Goal: Transaction & Acquisition: Purchase product/service

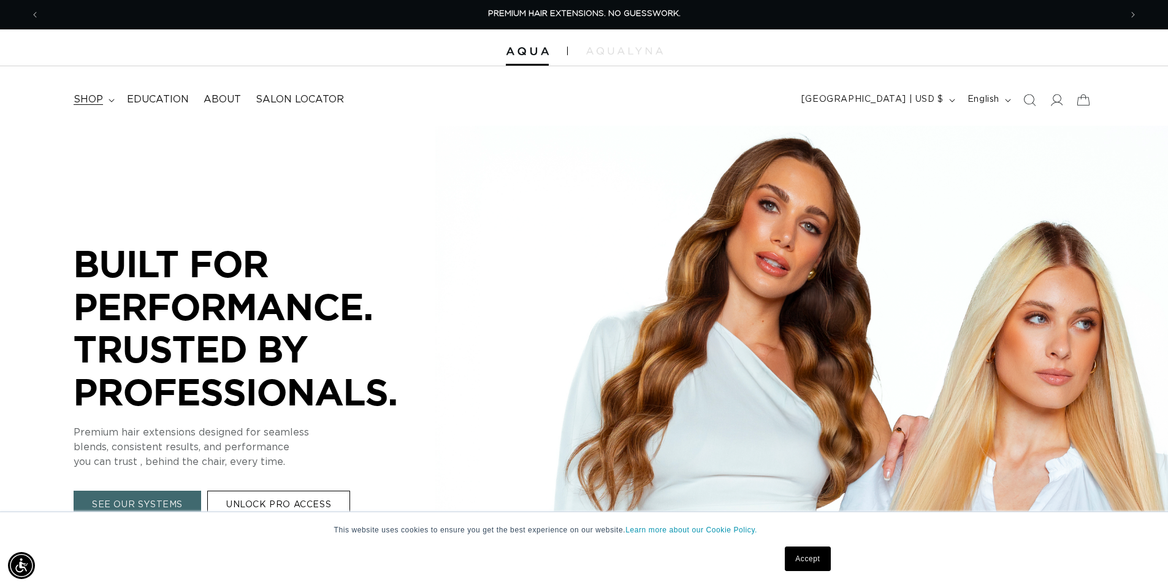
click at [100, 96] on span "shop" at bounding box center [88, 99] width 29 height 13
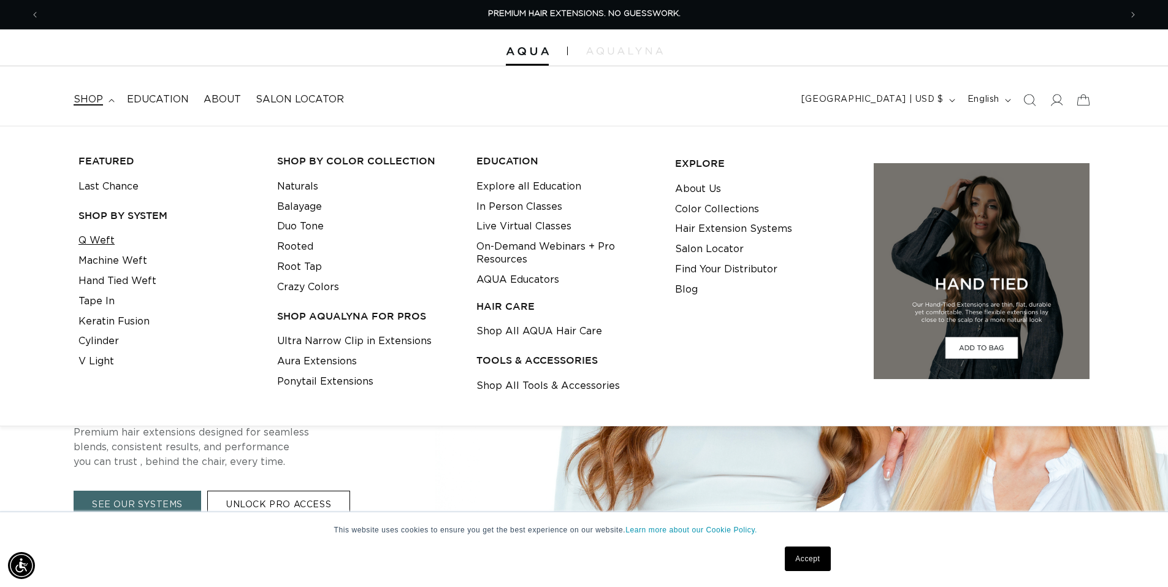
click at [101, 241] on link "Q Weft" at bounding box center [96, 240] width 36 height 20
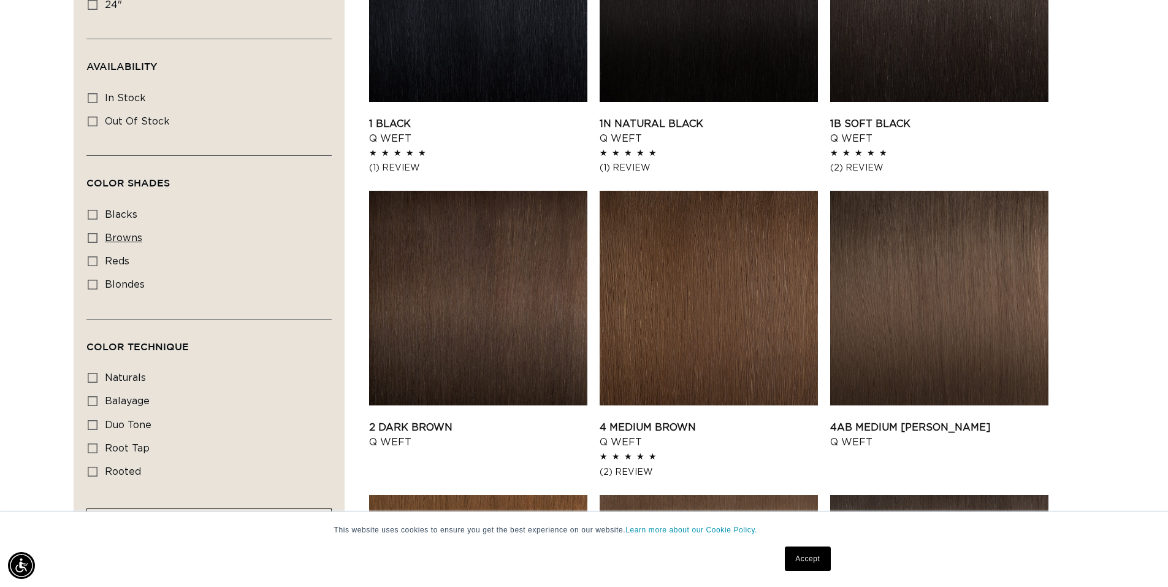
scroll to position [0, 1080]
click at [97, 235] on label "browns browns (24 products)" at bounding box center [205, 238] width 235 height 23
click at [97, 235] on input "browns browns (24 products)" at bounding box center [93, 238] width 10 height 10
checkbox input "true"
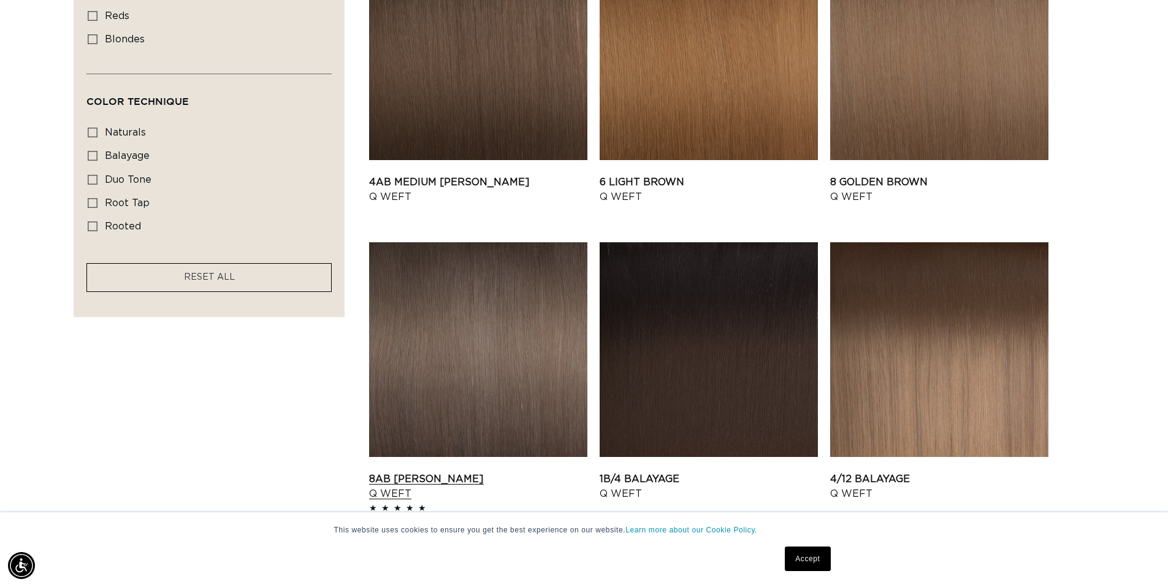
scroll to position [0, 1080]
click at [418, 471] on link "8AB Ash Brown Q Weft" at bounding box center [478, 485] width 218 height 29
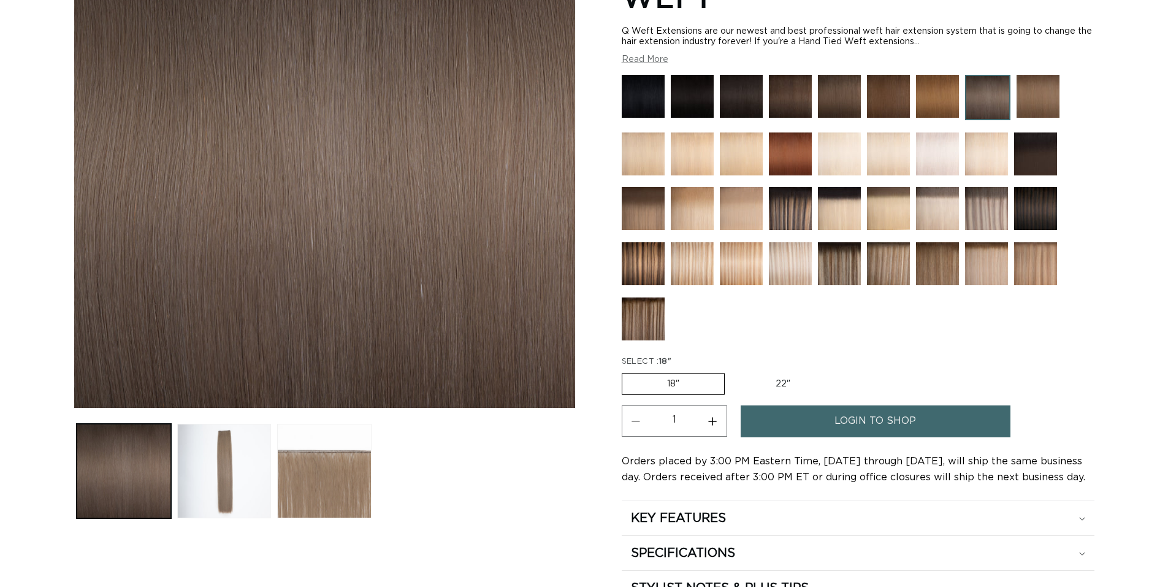
scroll to position [245, 0]
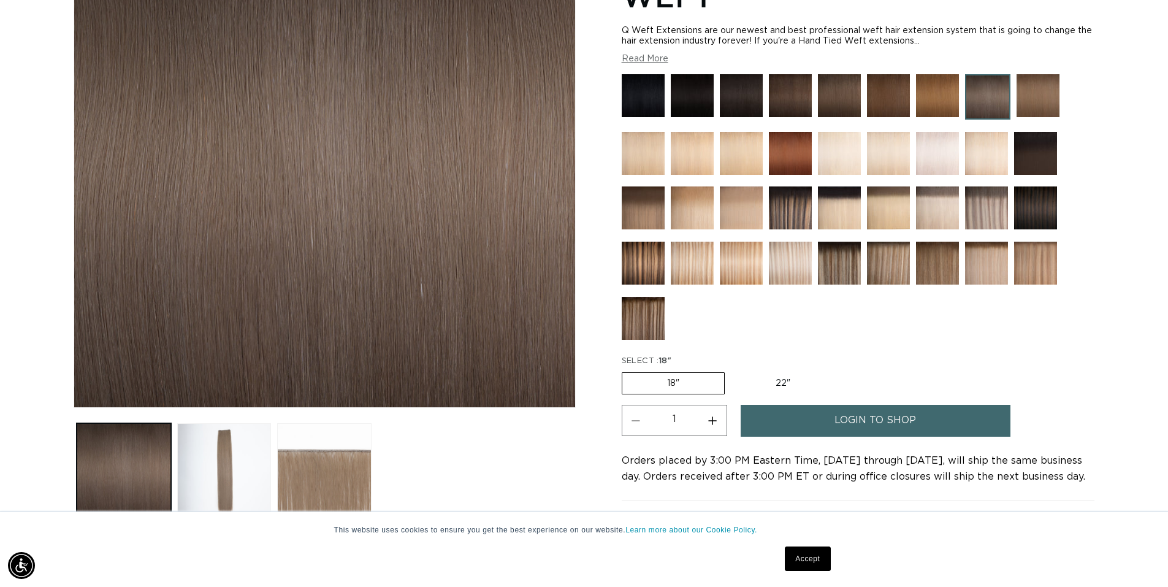
click at [767, 373] on label "22" Variant sold out or unavailable" at bounding box center [783, 383] width 104 height 21
click at [731, 370] on input "22" Variant sold out or unavailable" at bounding box center [731, 370] width 1 height 1
radio input "true"
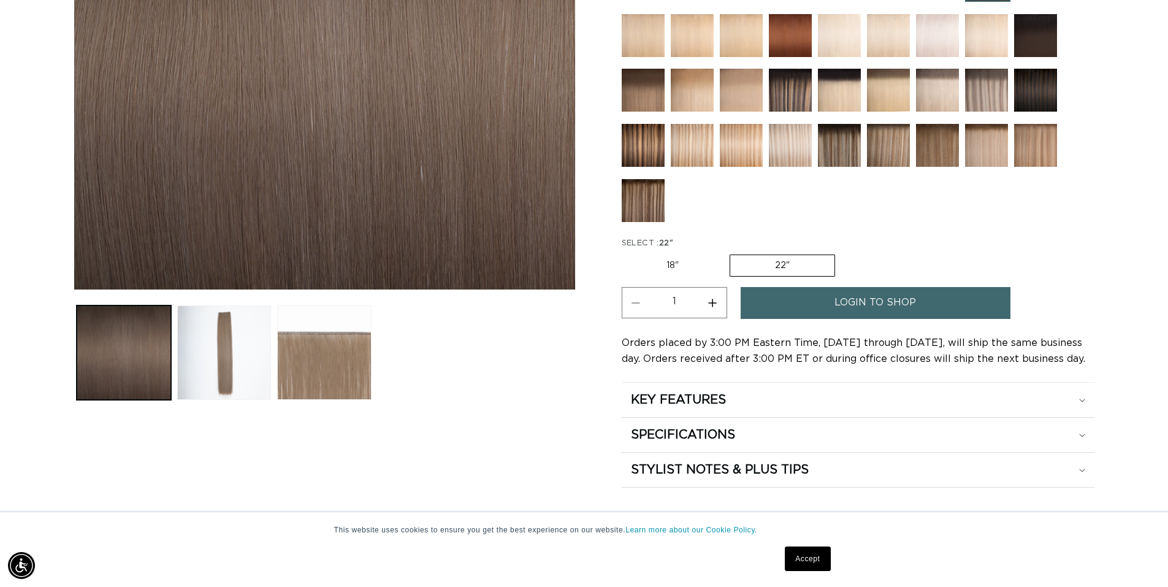
scroll to position [306, 0]
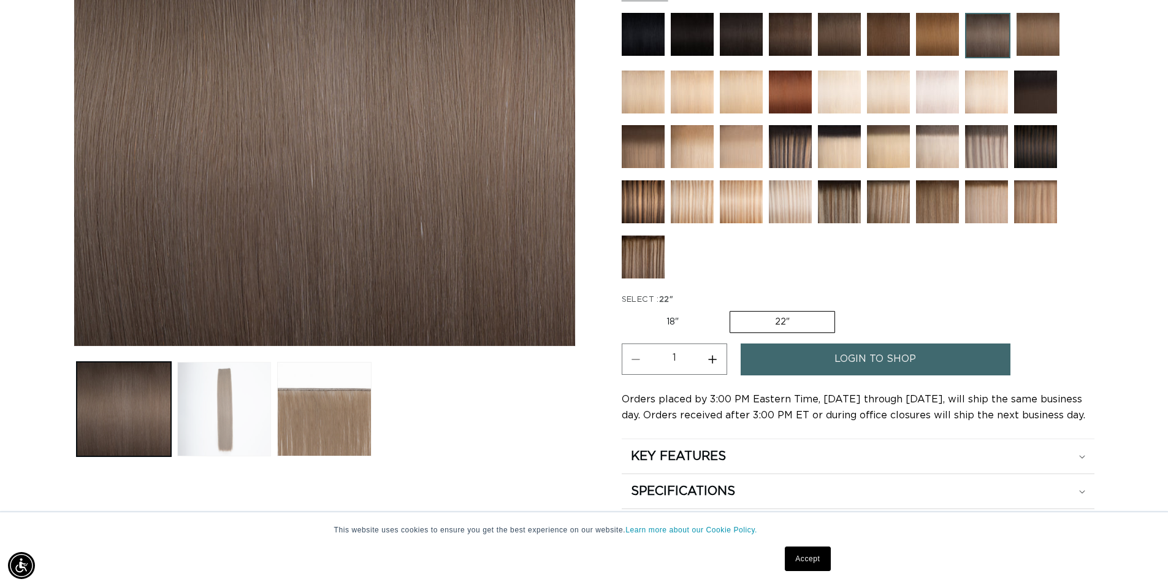
click at [201, 391] on button "Load image 2 in gallery view" at bounding box center [224, 409] width 94 height 94
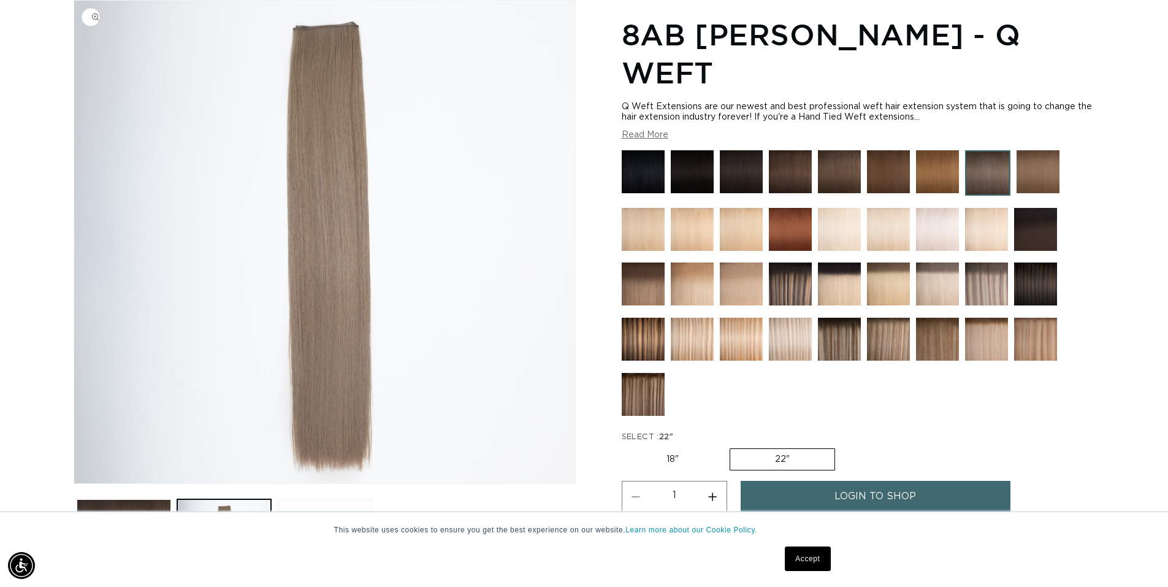
scroll to position [0, 2161]
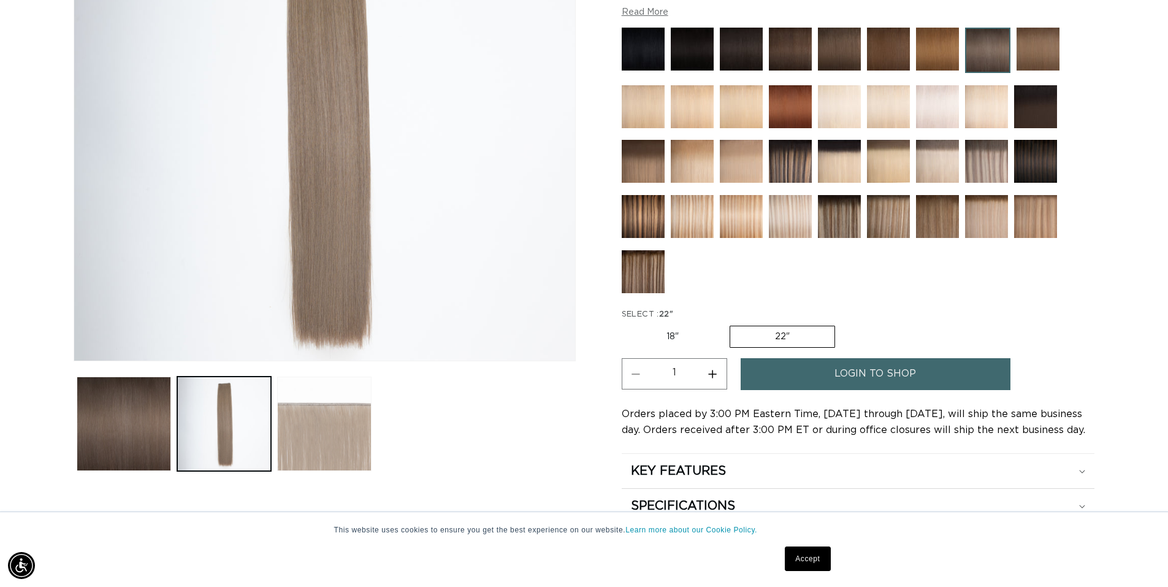
click at [338, 449] on button "Load image 3 in gallery view" at bounding box center [324, 423] width 94 height 94
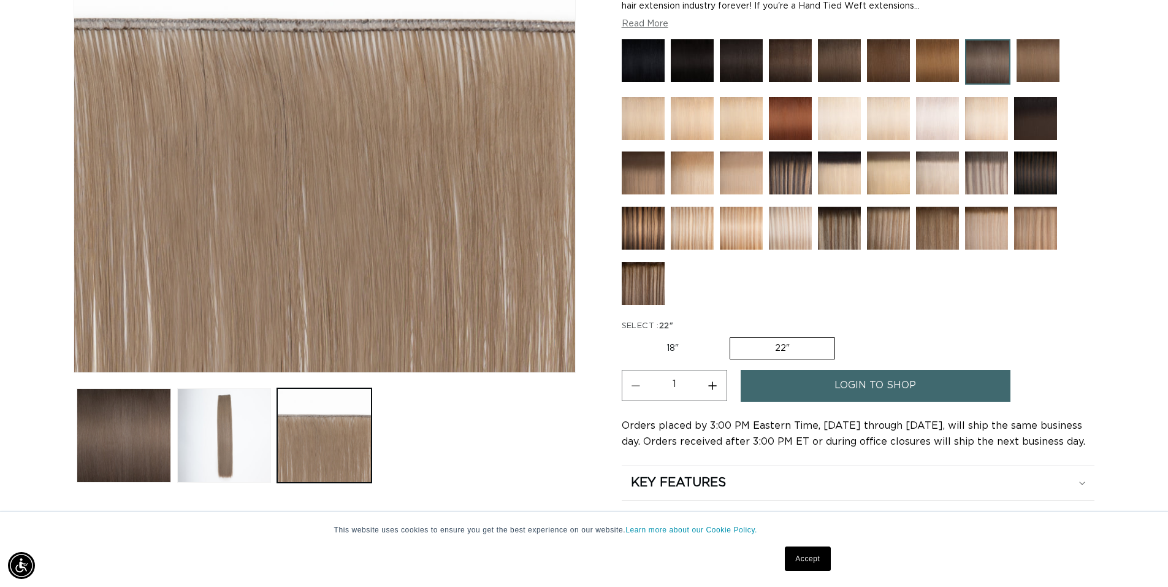
scroll to position [353, 0]
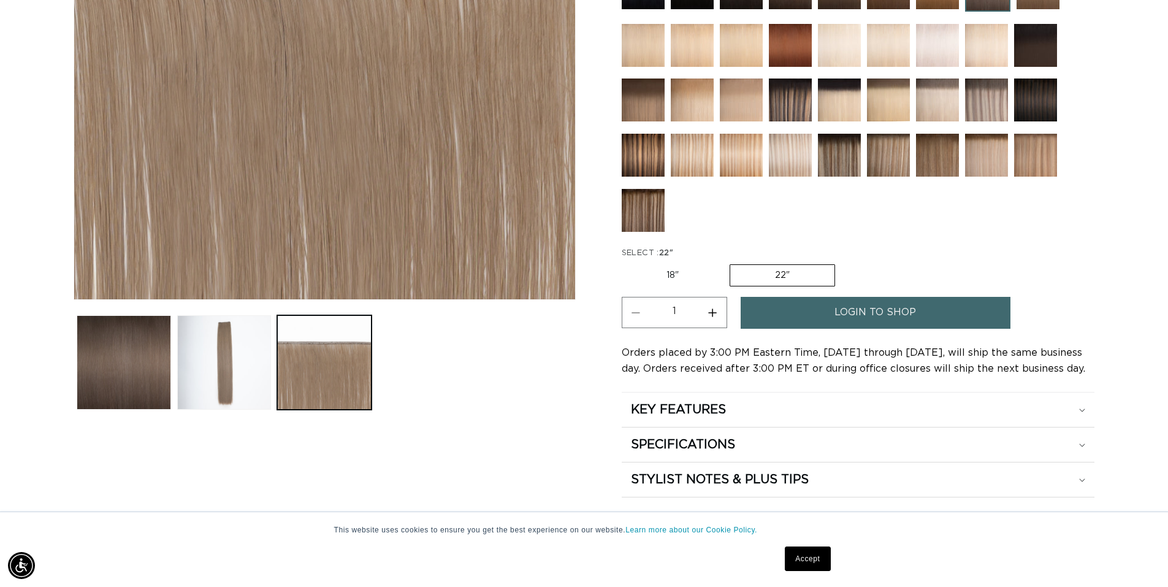
click at [897, 297] on span "login to shop" at bounding box center [875, 312] width 82 height 31
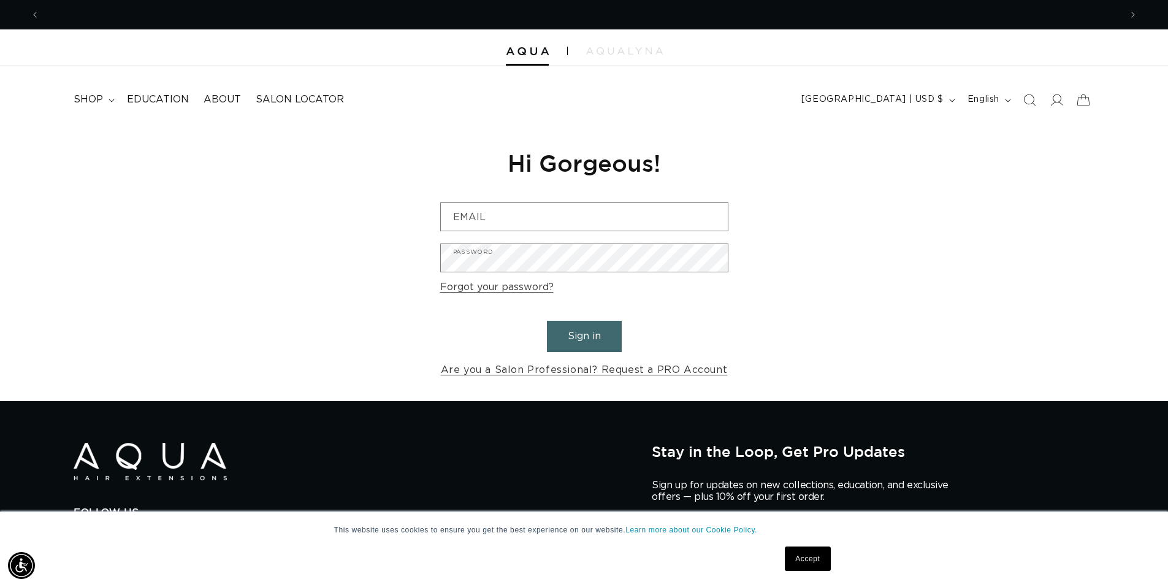
scroll to position [0, 2161]
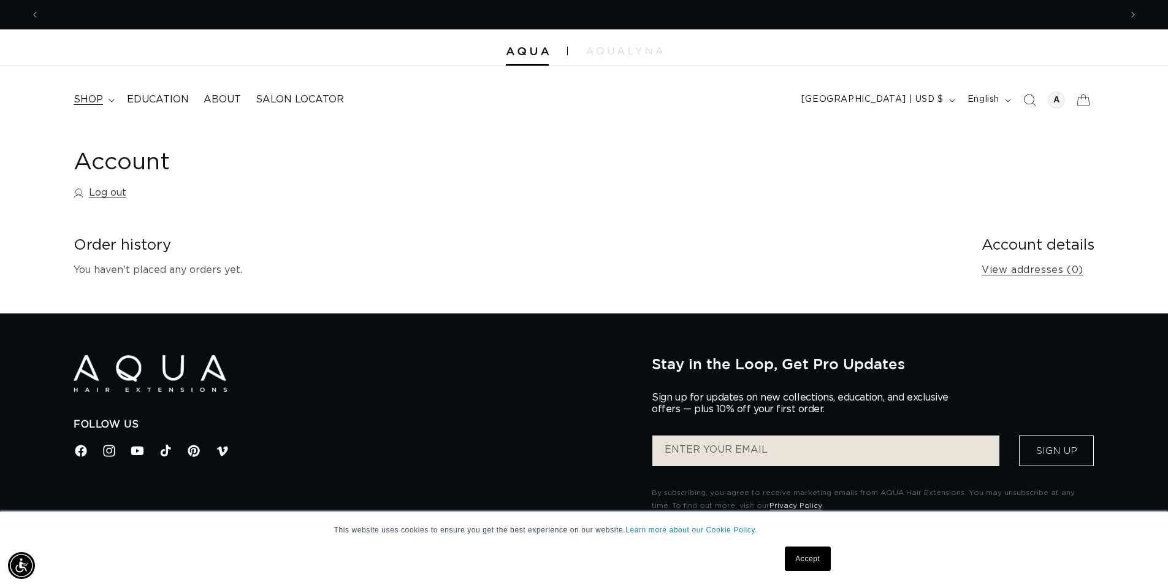
scroll to position [0, 1080]
click at [93, 105] on span "shop" at bounding box center [88, 99] width 29 height 13
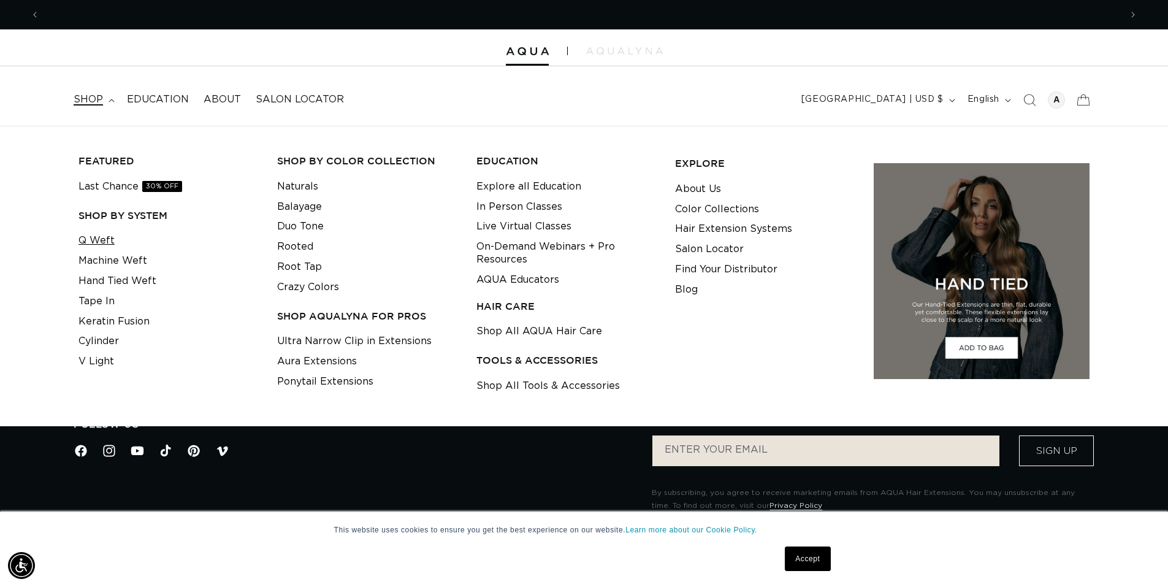
scroll to position [0, 2161]
click at [308, 361] on link "Aura Extensions" at bounding box center [317, 361] width 80 height 20
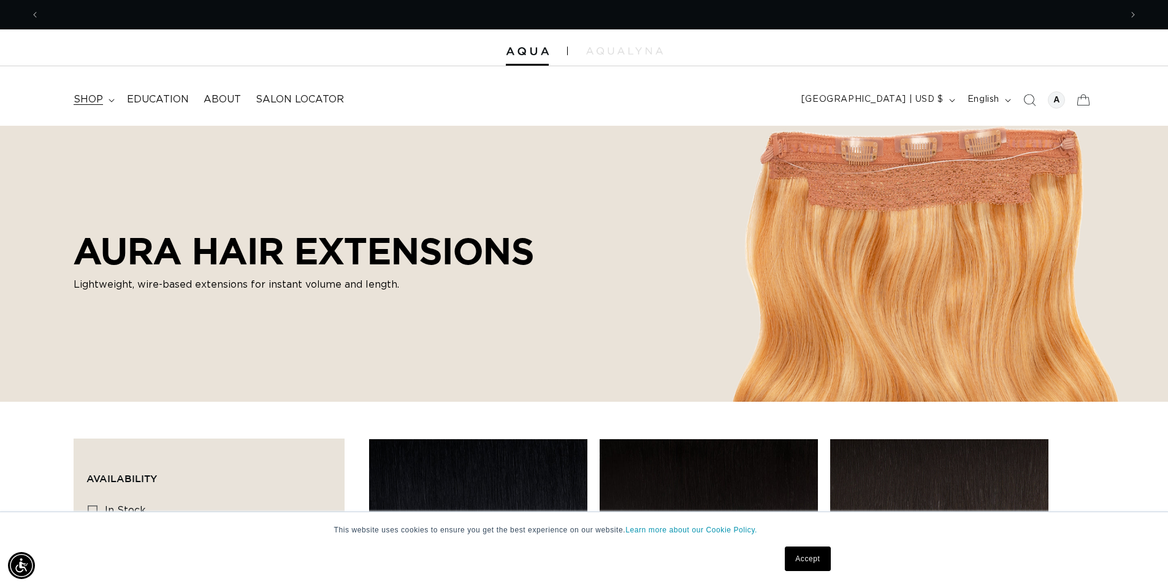
scroll to position [0, 1080]
click at [97, 102] on span "shop" at bounding box center [88, 99] width 29 height 13
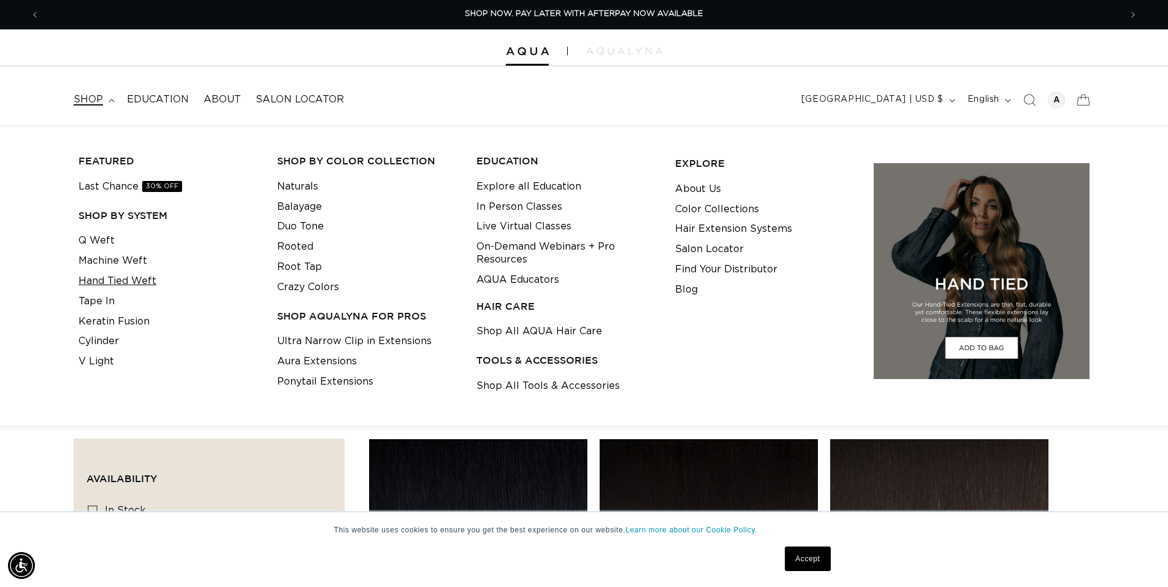
click at [116, 278] on link "Hand Tied Weft" at bounding box center [117, 281] width 78 height 20
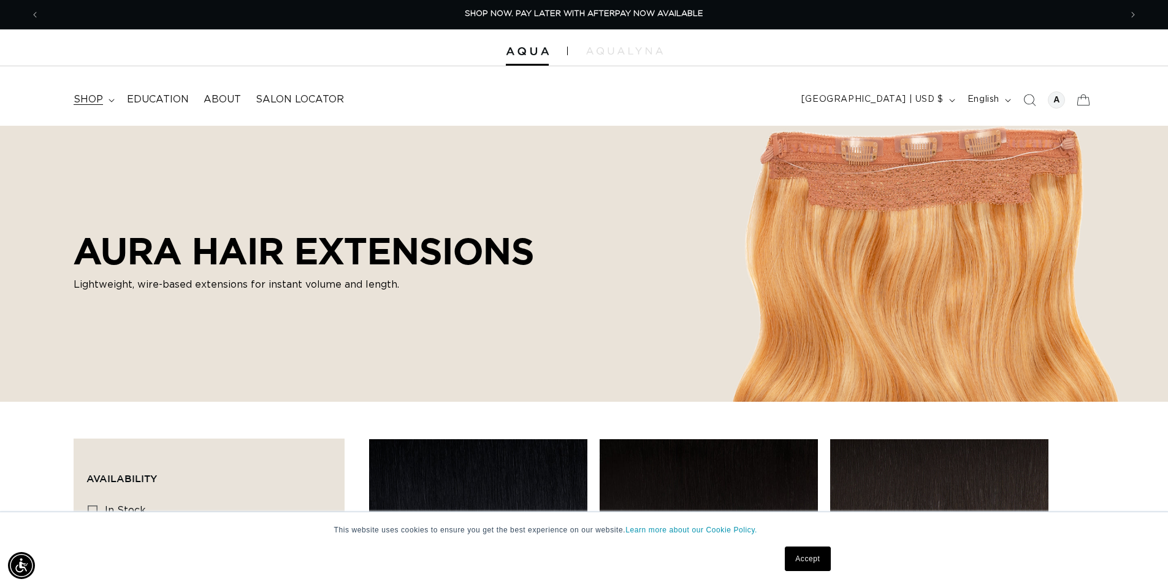
click at [99, 100] on span "shop" at bounding box center [88, 99] width 29 height 13
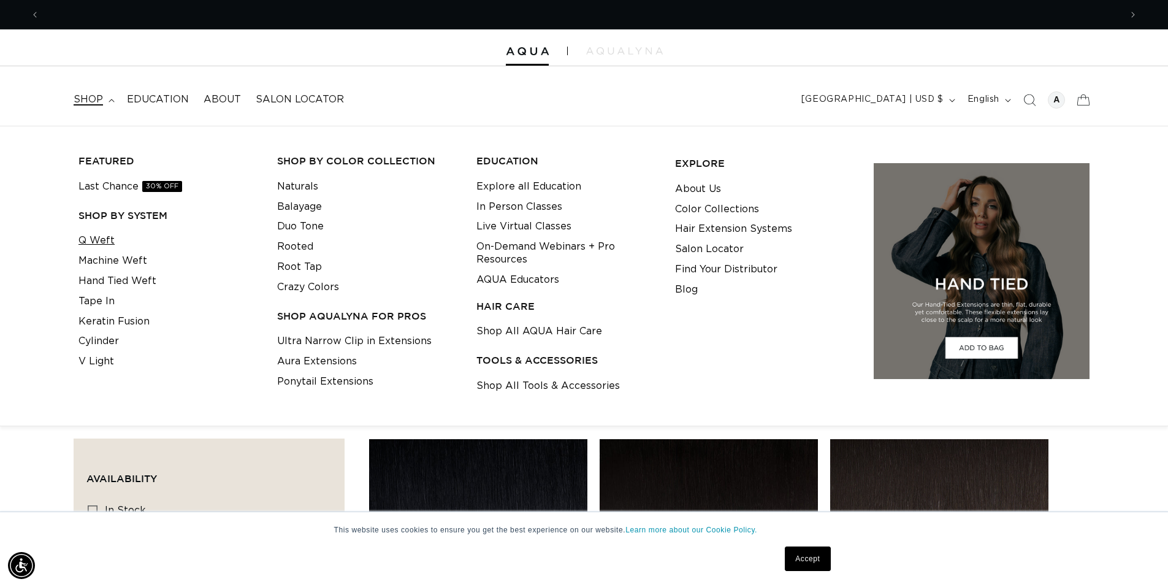
scroll to position [0, 2161]
click at [97, 235] on link "Q Weft" at bounding box center [96, 240] width 36 height 20
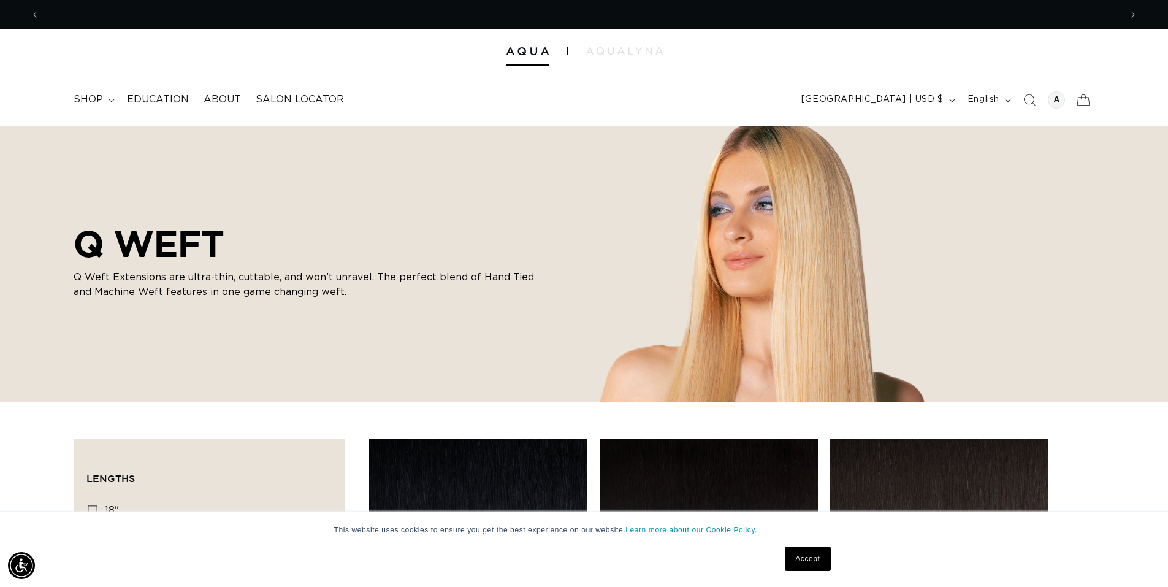
scroll to position [0, 2161]
click at [91, 102] on span "shop" at bounding box center [88, 99] width 29 height 13
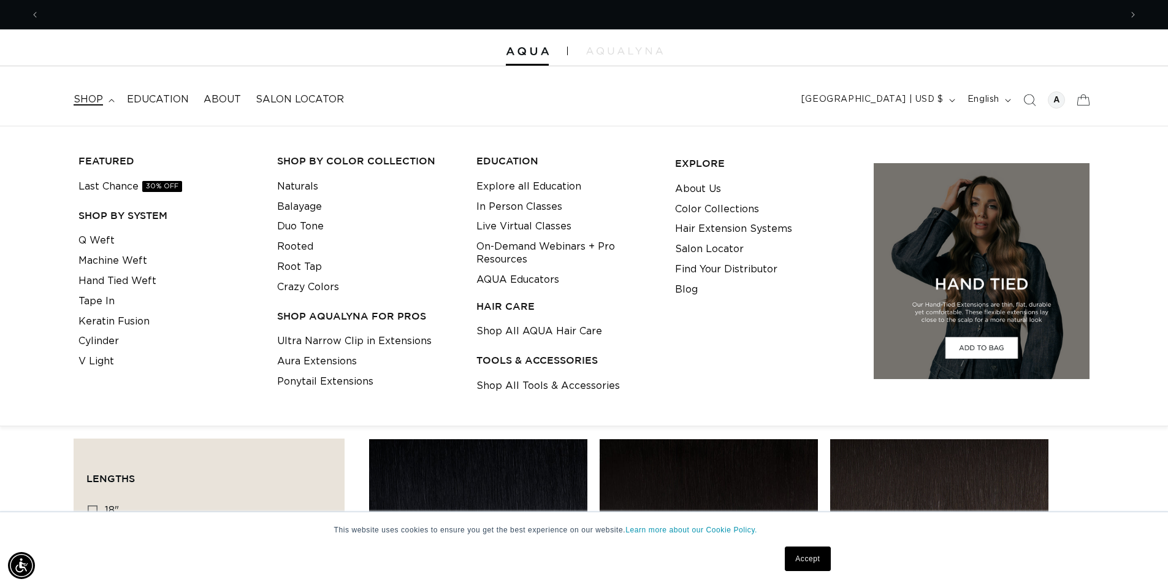
scroll to position [0, 0]
click at [127, 277] on link "Hand Tied Weft" at bounding box center [117, 281] width 78 height 20
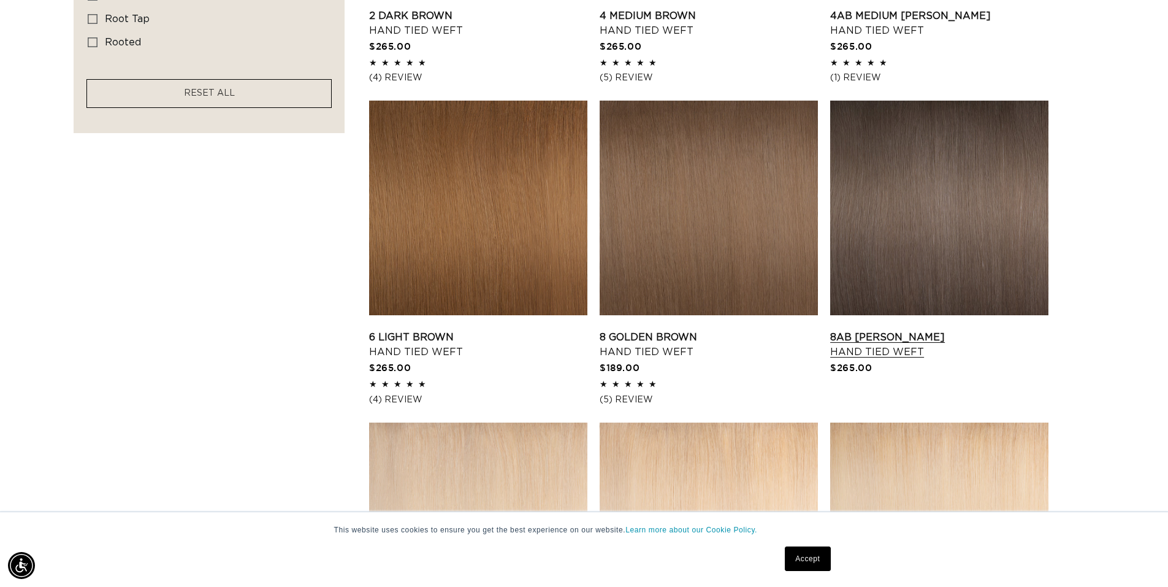
click at [863, 330] on link "8AB Ash Brown Hand Tied Weft" at bounding box center [939, 344] width 218 height 29
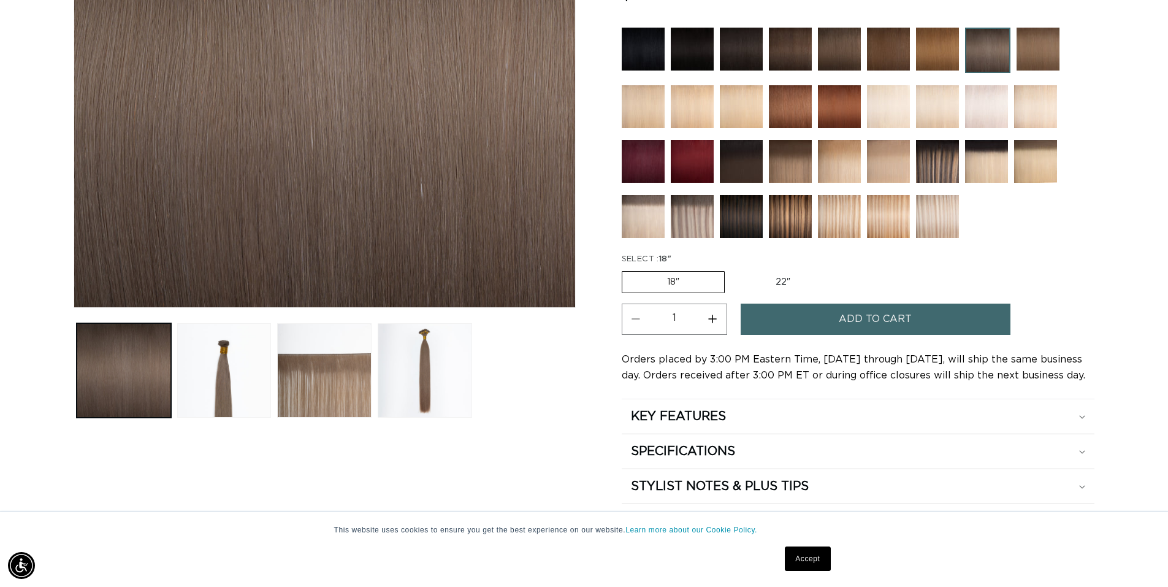
scroll to position [368, 0]
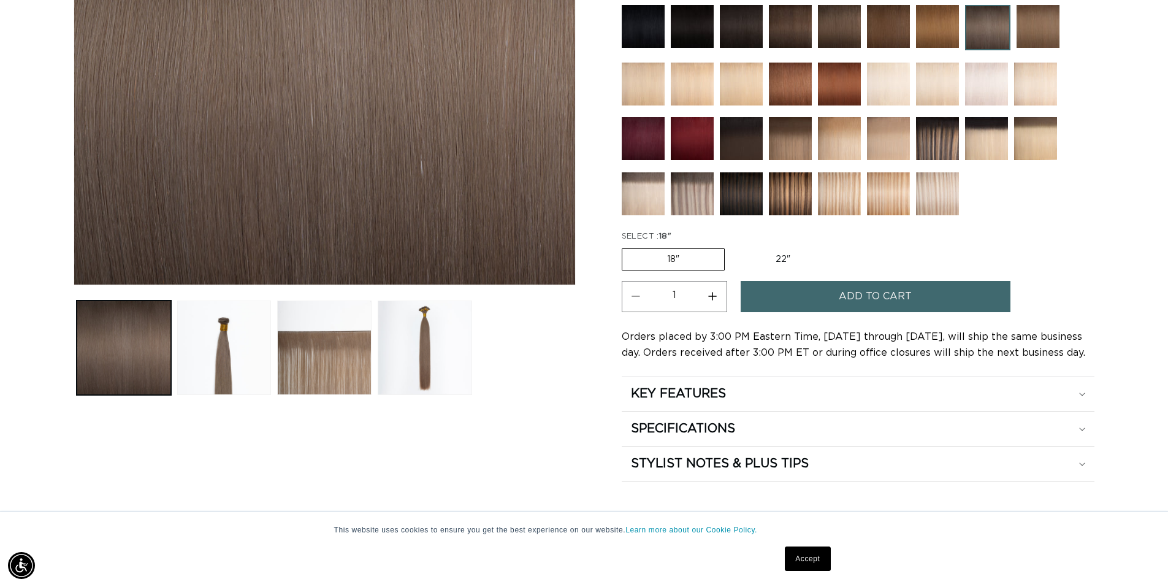
click at [775, 257] on label "22" Variant sold out or unavailable" at bounding box center [783, 259] width 104 height 21
click at [731, 246] on input "22" Variant sold out or unavailable" at bounding box center [731, 246] width 1 height 1
radio input "true"
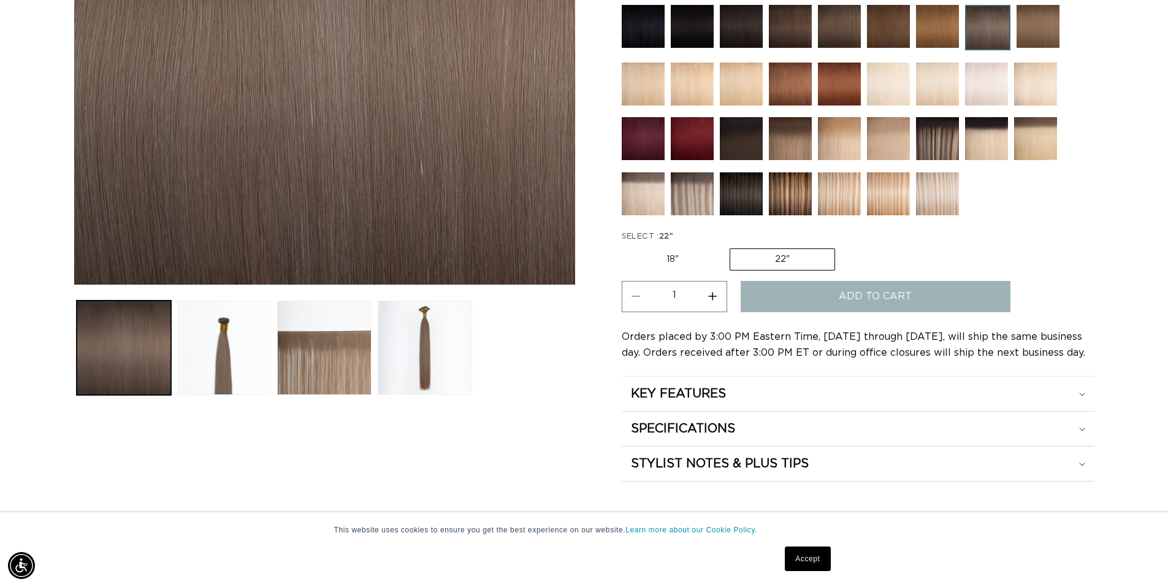
scroll to position [0, 1080]
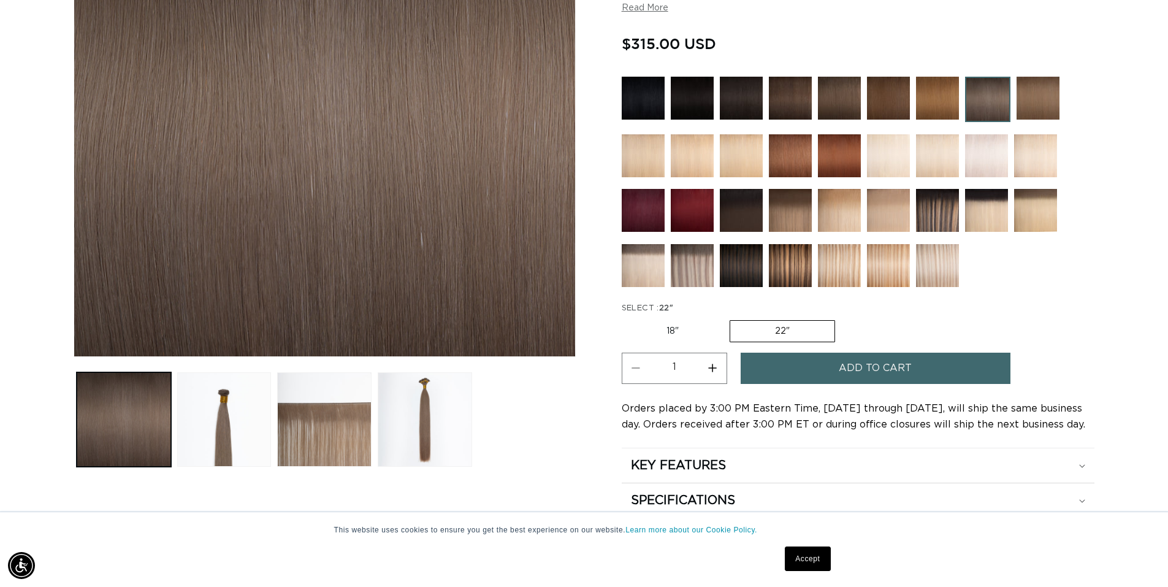
scroll to position [368, 0]
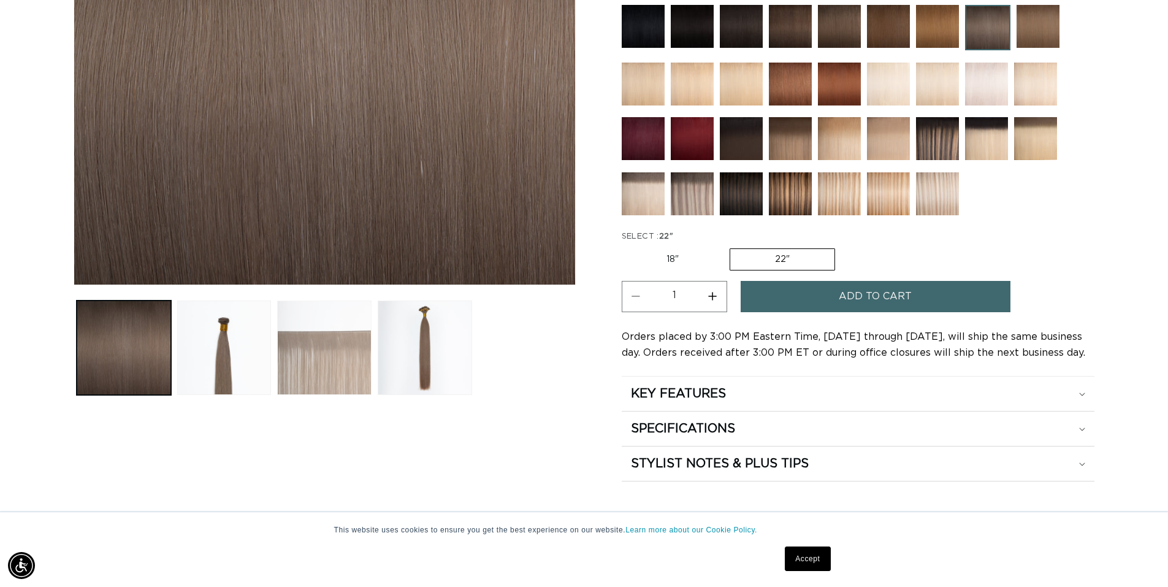
click at [284, 347] on button "Load image 3 in gallery view" at bounding box center [324, 347] width 94 height 94
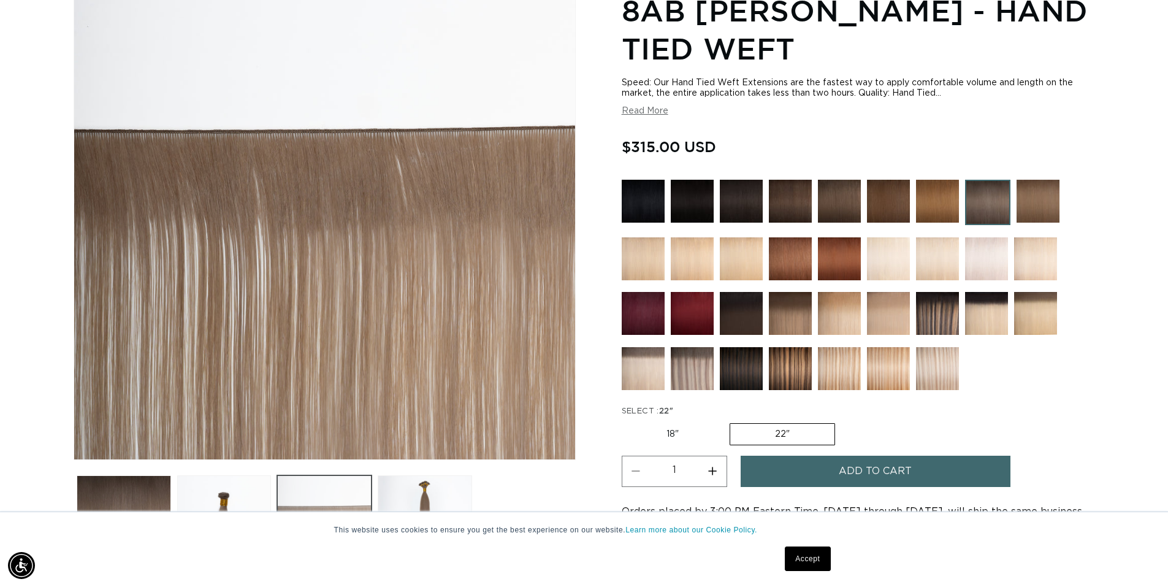
scroll to position [169, 0]
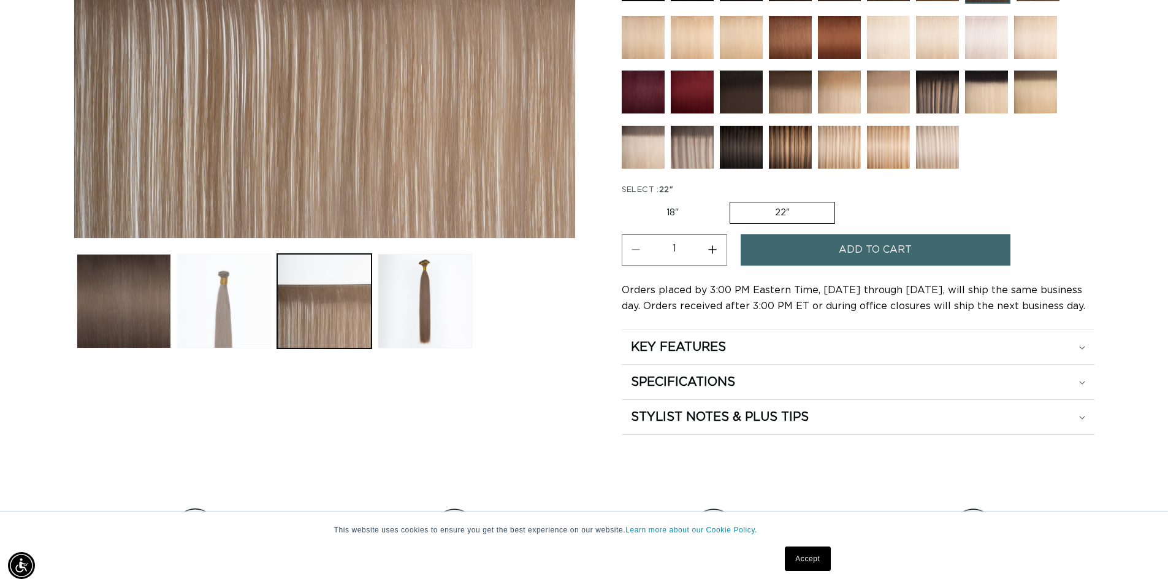
click at [247, 325] on button "Load image 2 in gallery view" at bounding box center [224, 301] width 94 height 94
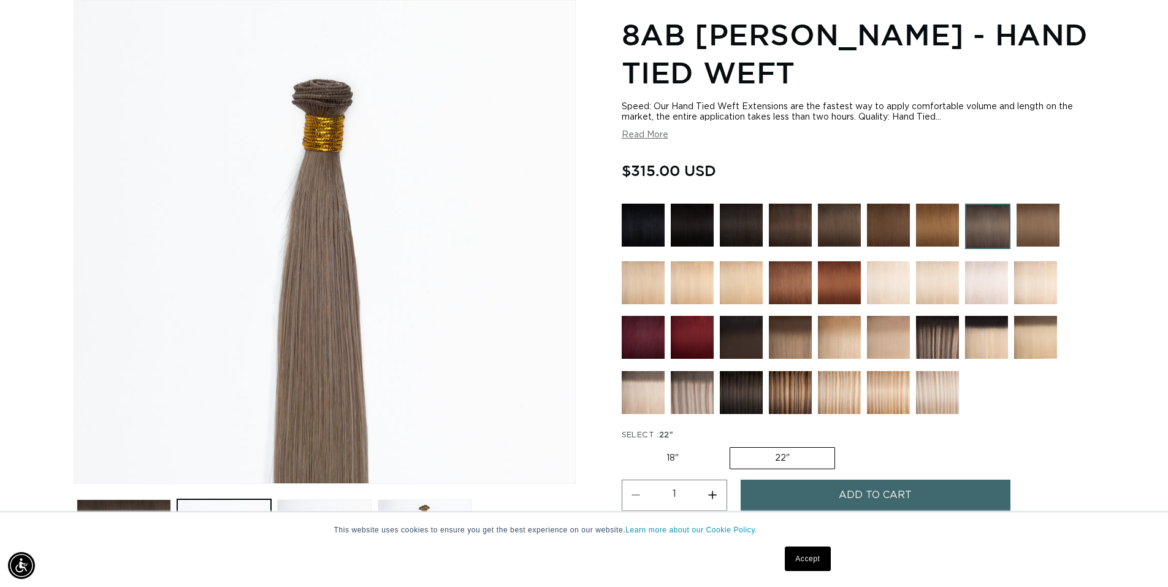
scroll to position [0, 1080]
